Goal: Information Seeking & Learning: Check status

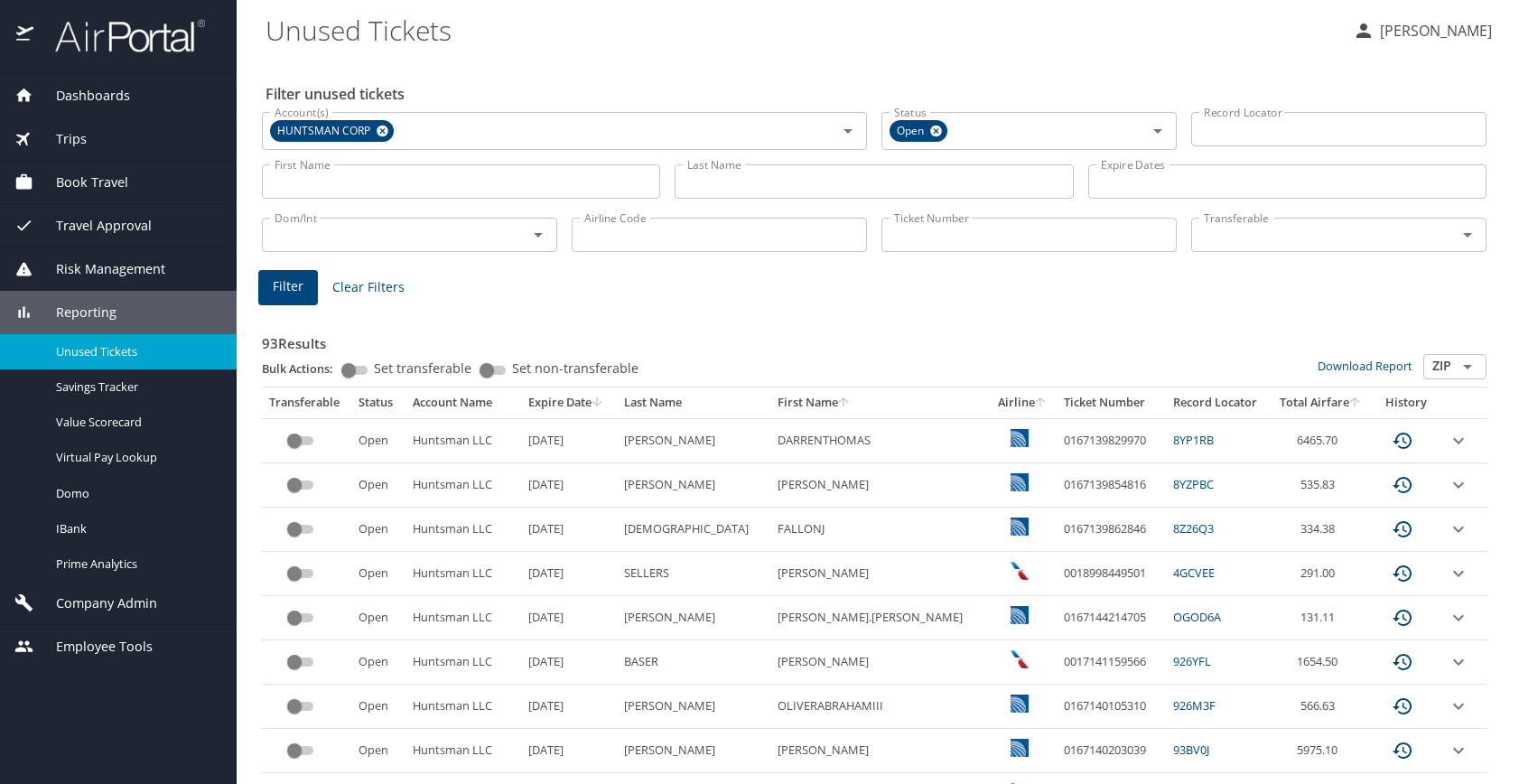
scroll to position [181, 0]
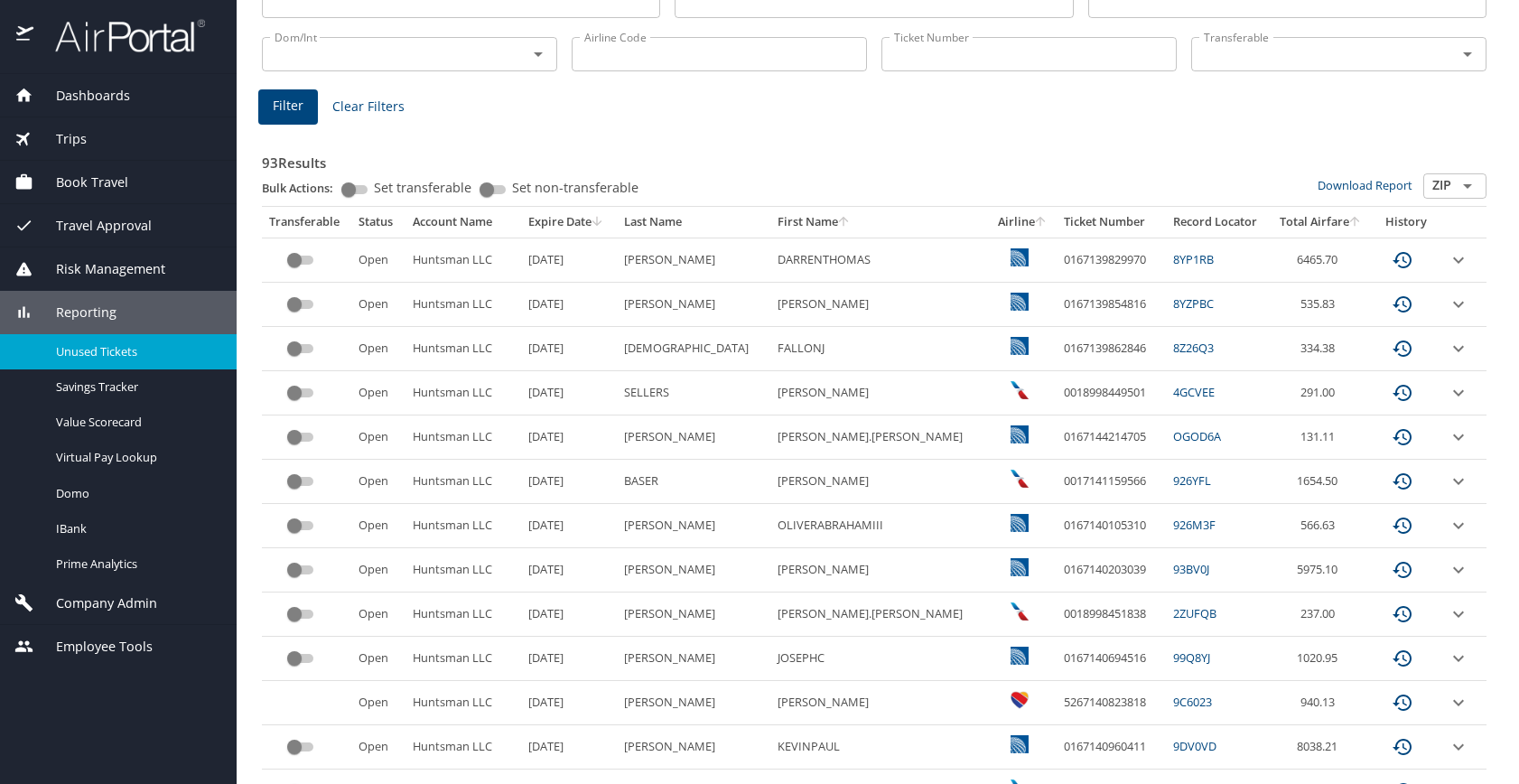
click at [175, 50] on img at bounding box center [120, 35] width 170 height 35
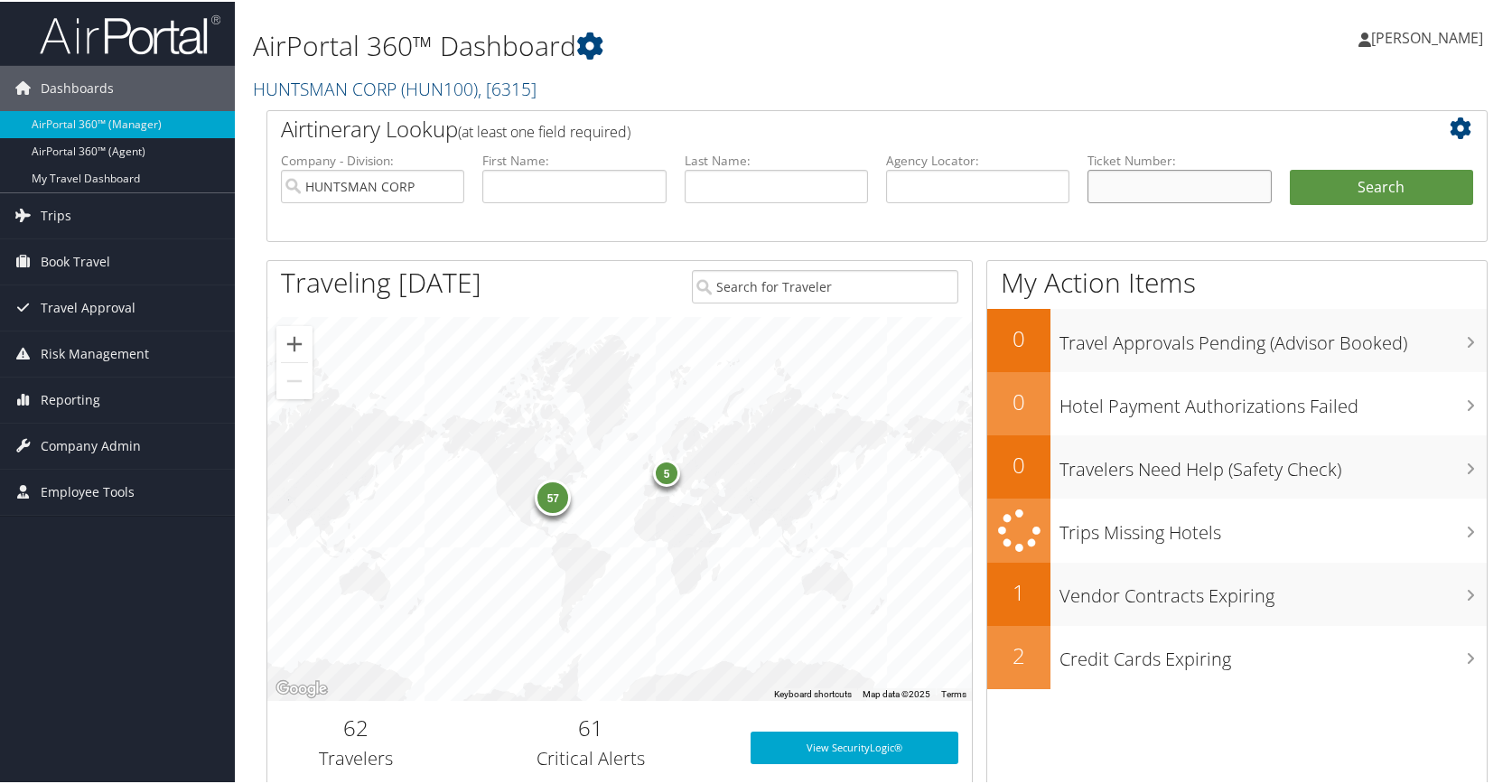
click at [1127, 185] on input "text" at bounding box center [1179, 185] width 184 height 34
type input "1767232024855"
click at [1374, 186] on button "Search" at bounding box center [1381, 186] width 184 height 36
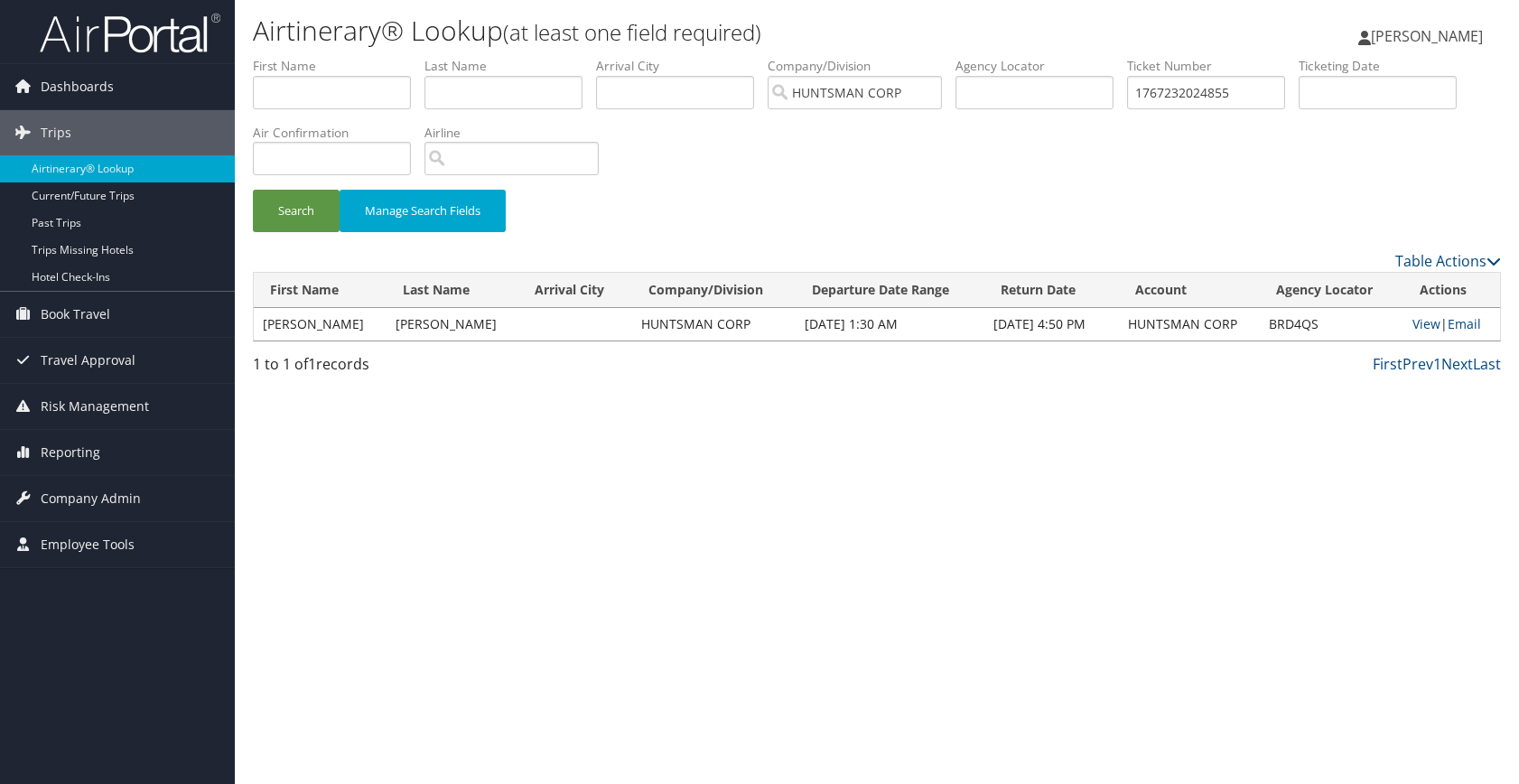
click at [407, 512] on div "Airtinerary® Lookup (at least one field required) Amy Miller Amy Miller My Sett…" at bounding box center [877, 392] width 1284 height 784
click at [71, 453] on span "Reporting" at bounding box center [71, 452] width 60 height 45
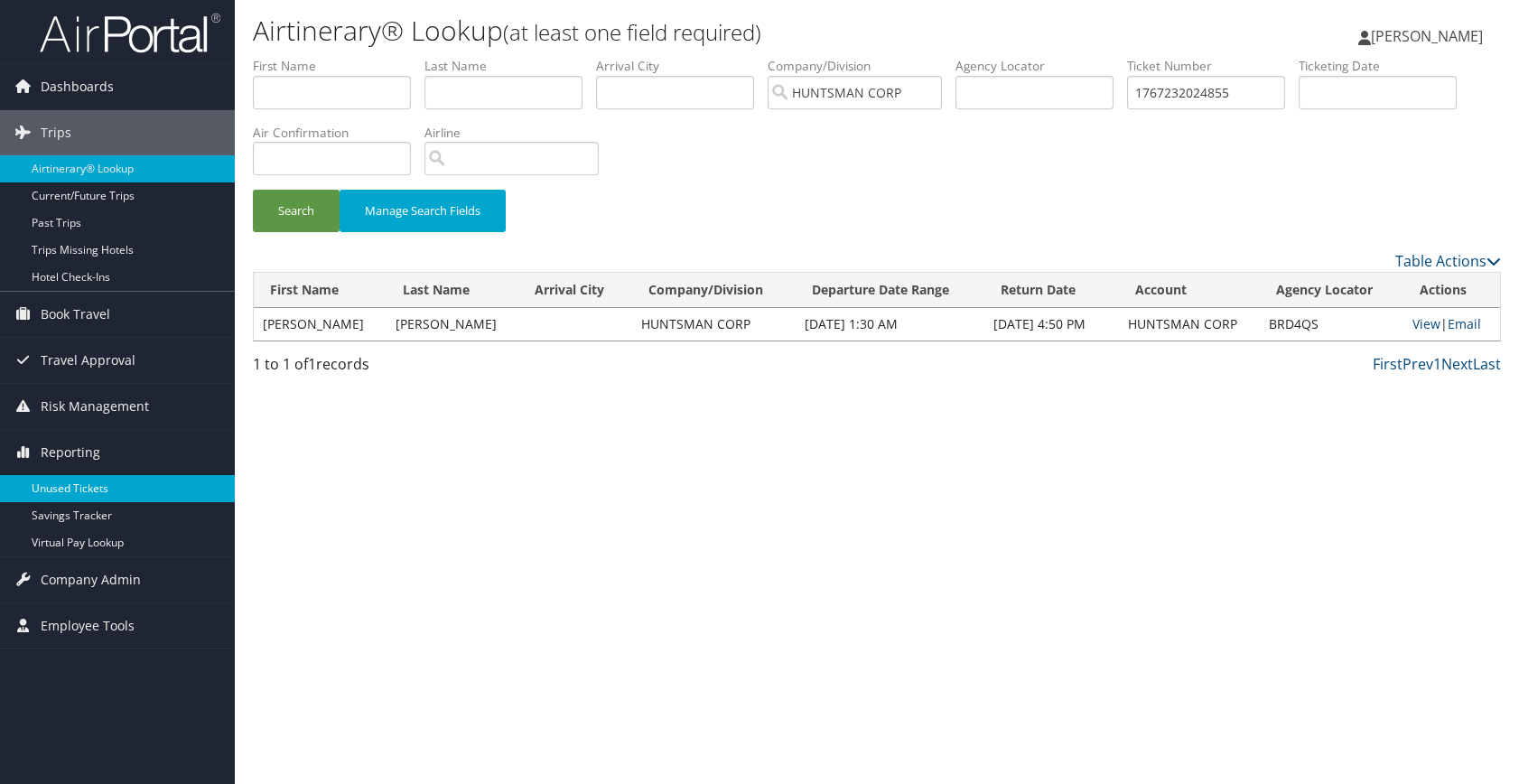
click at [76, 488] on link "Unused Tickets" at bounding box center [117, 488] width 235 height 27
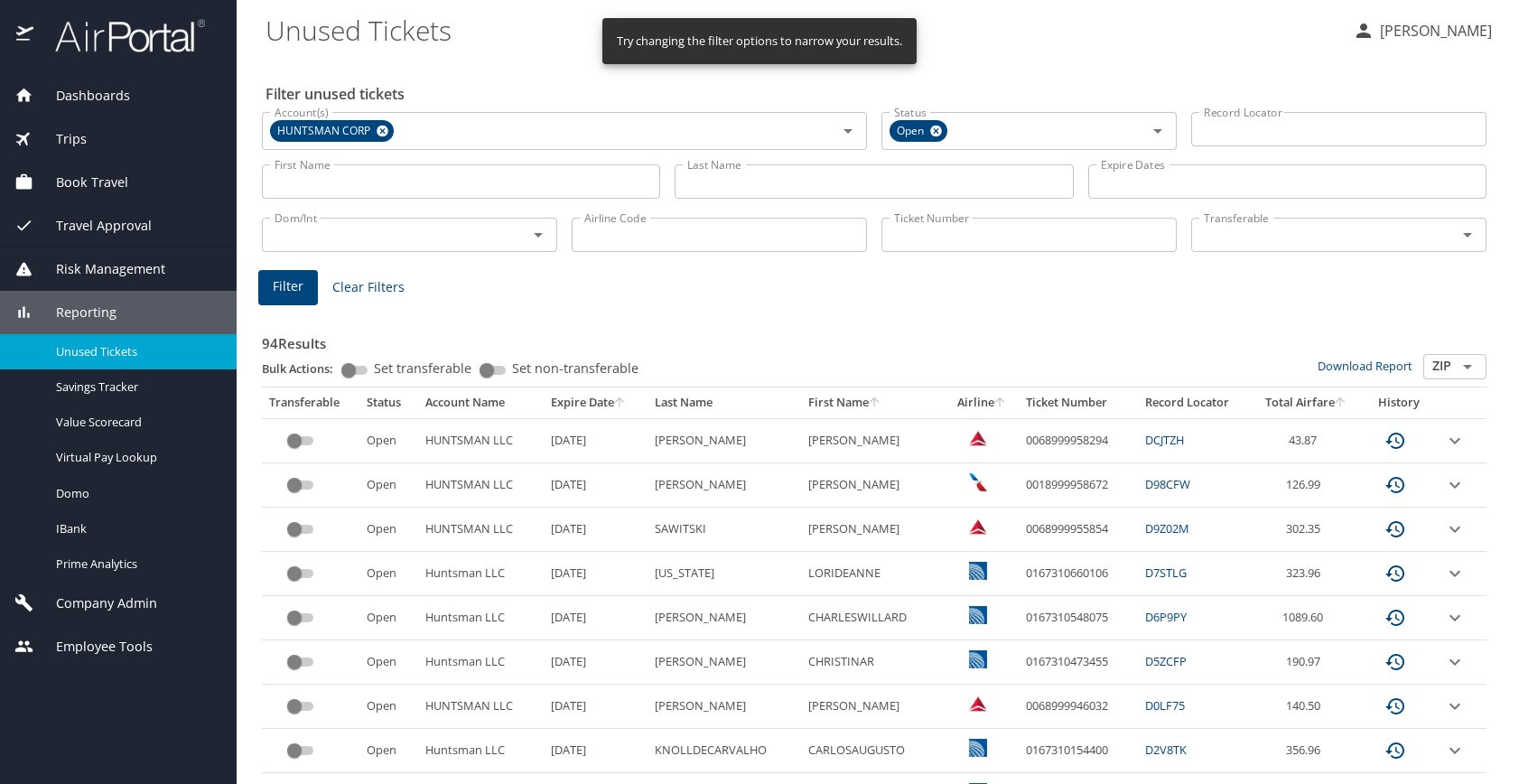
click at [743, 185] on input "Last Name" at bounding box center [873, 181] width 398 height 34
type input "bond"
click at [272, 282] on span "Filter" at bounding box center [287, 286] width 31 height 22
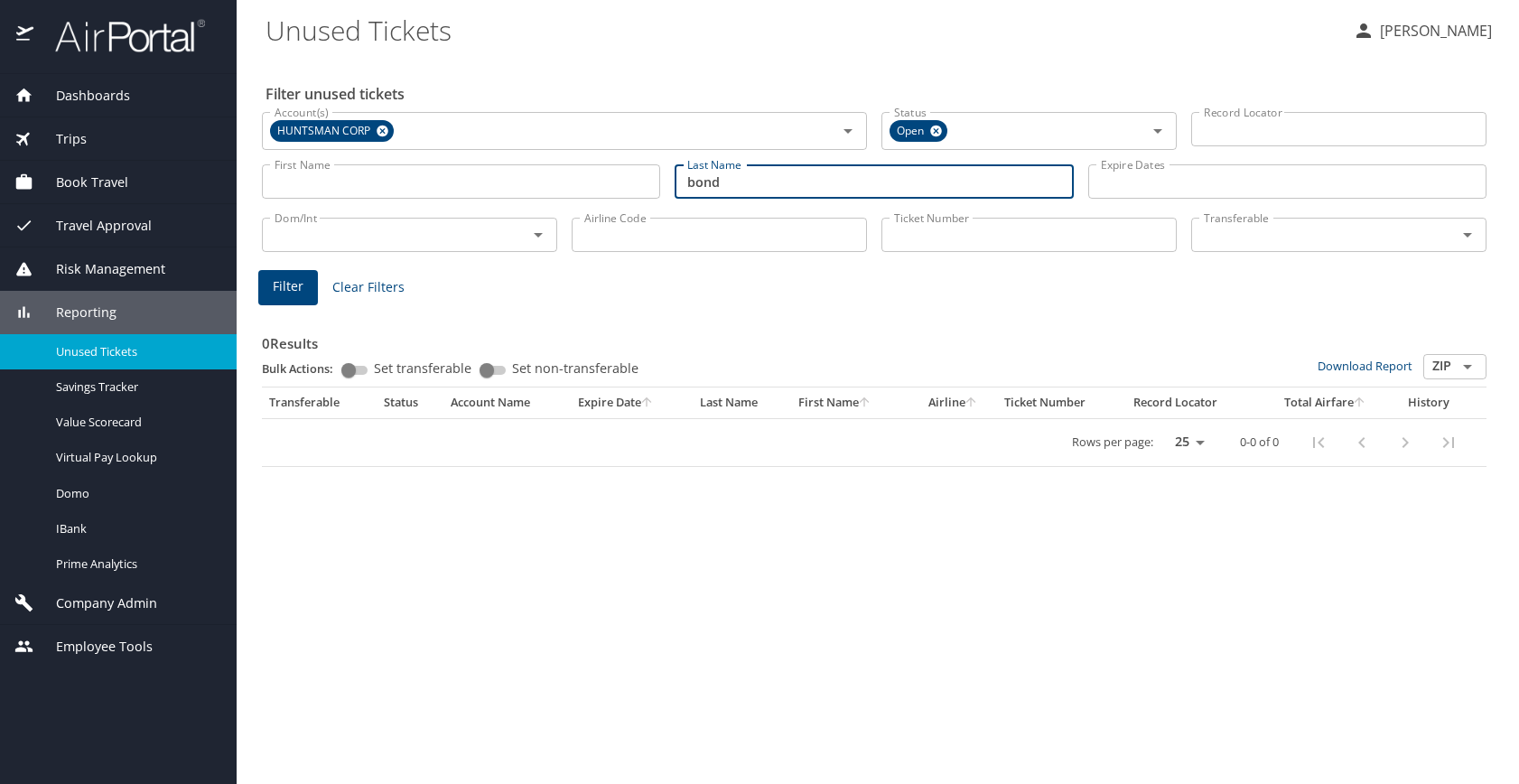
drag, startPoint x: 751, startPoint y: 186, endPoint x: 517, endPoint y: 186, distance: 234.0
click at [517, 186] on div "First Name First Name Last Name bond Last Name Expire Dates Expire Dates" at bounding box center [874, 182] width 1239 height 64
click at [278, 290] on span "Filter" at bounding box center [287, 286] width 31 height 22
